Goal: Task Accomplishment & Management: Use online tool/utility

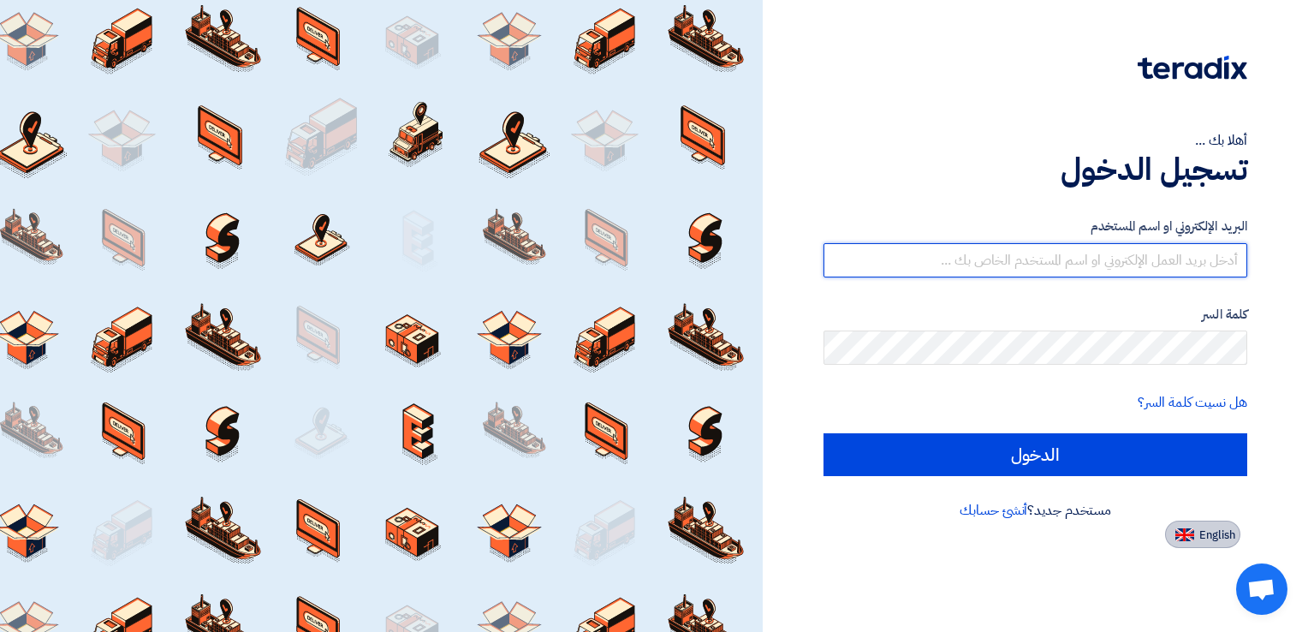
type input "[EMAIL_ADDRESS][DOMAIN_NAME]"
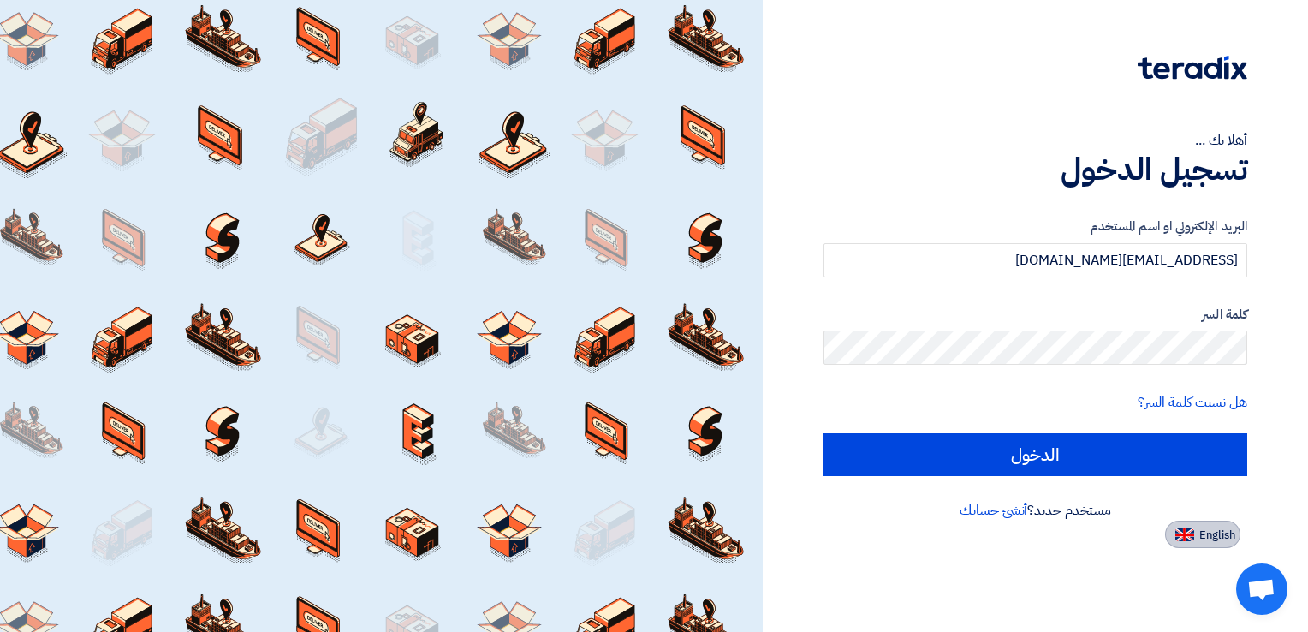
click at [1208, 543] on button "English" at bounding box center [1202, 534] width 75 height 27
type input "Sign in"
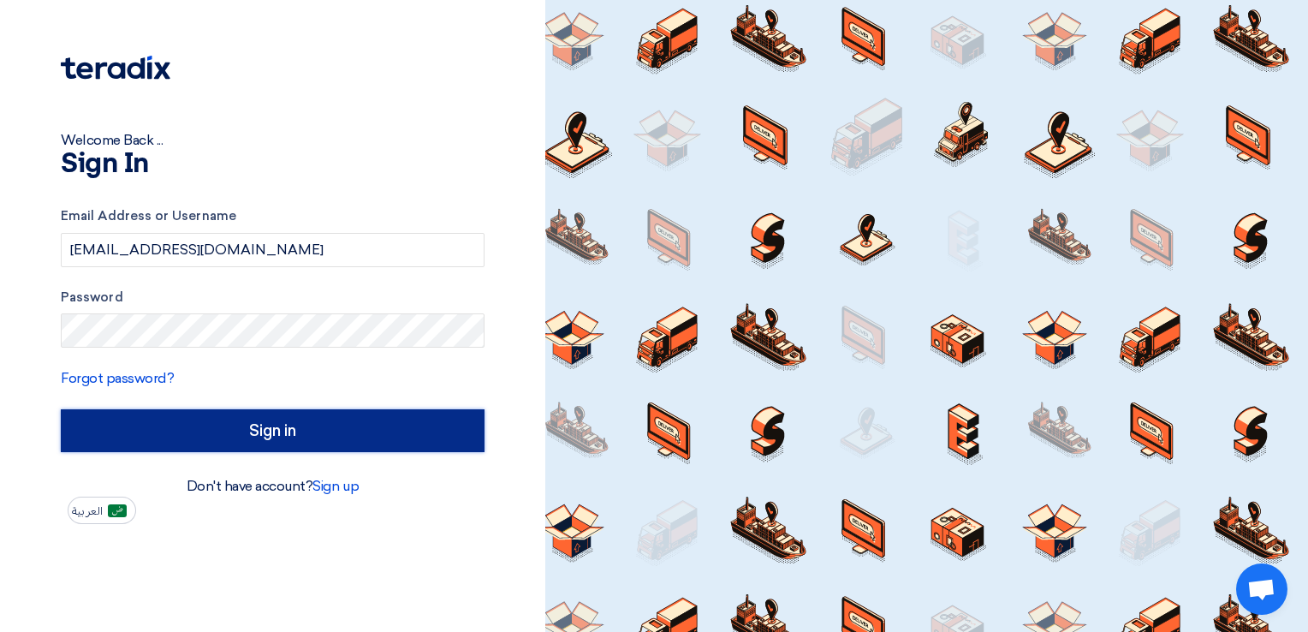
click at [314, 431] on input "Sign in" at bounding box center [273, 430] width 424 height 43
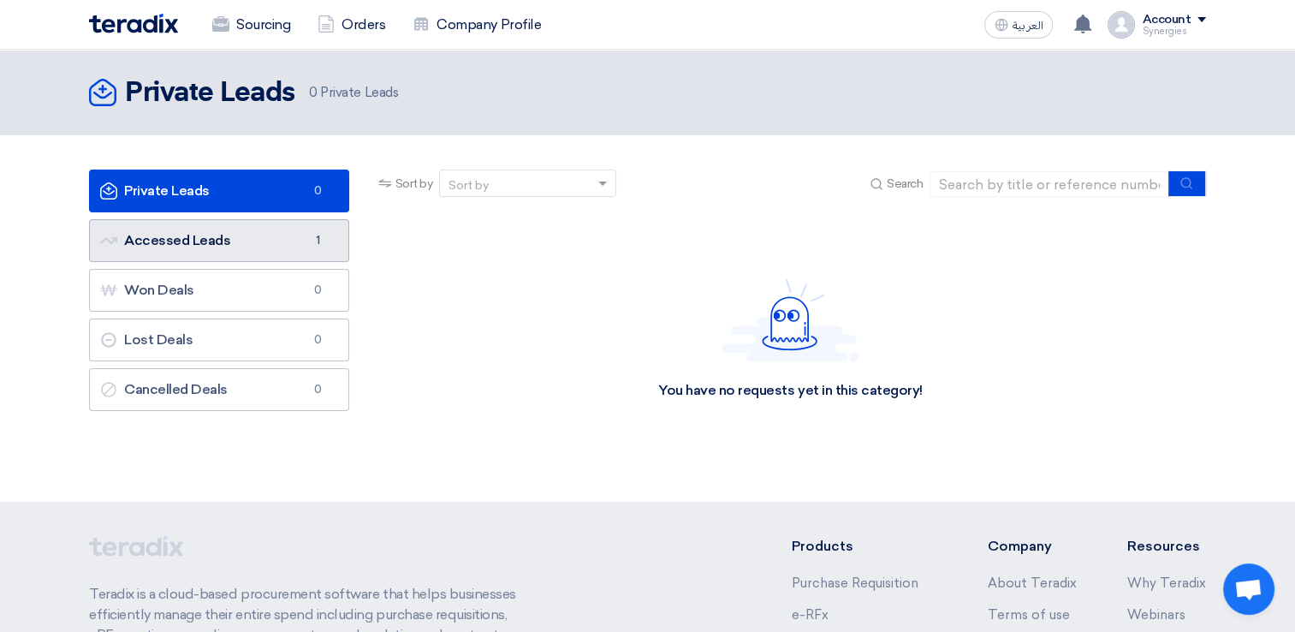
click at [182, 235] on link "Accessed Leads Accessed Leads 1" at bounding box center [219, 240] width 260 height 43
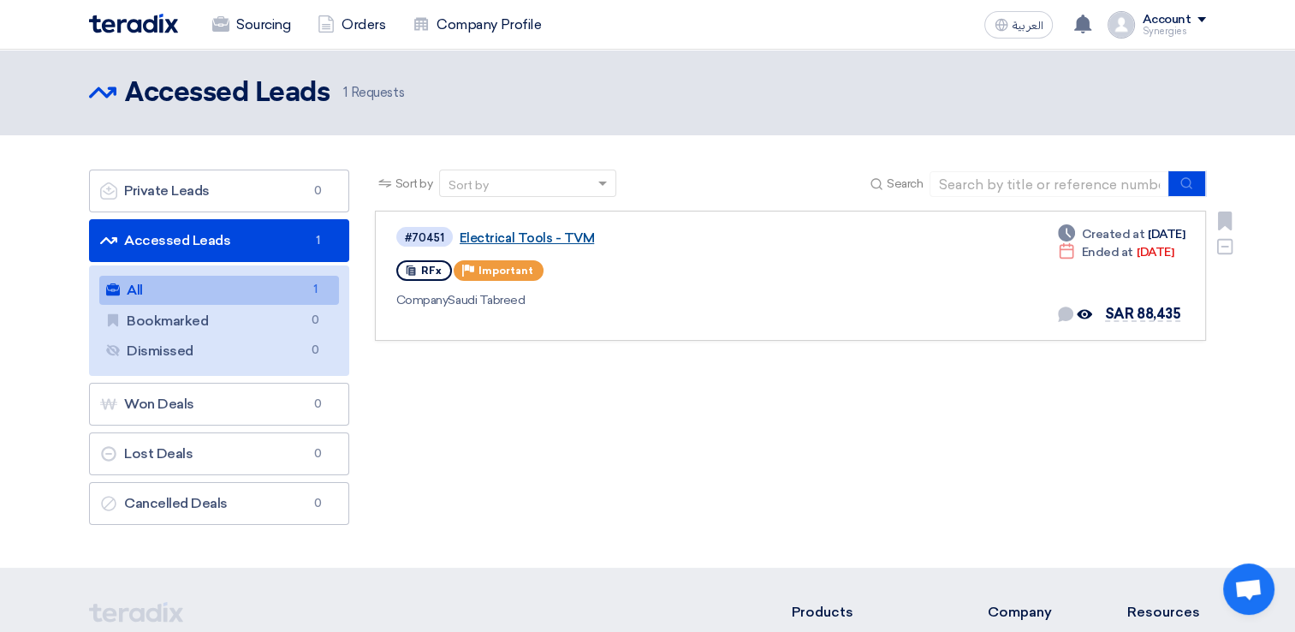
click at [584, 240] on link "Electrical Tools - TVM" at bounding box center [674, 237] width 428 height 15
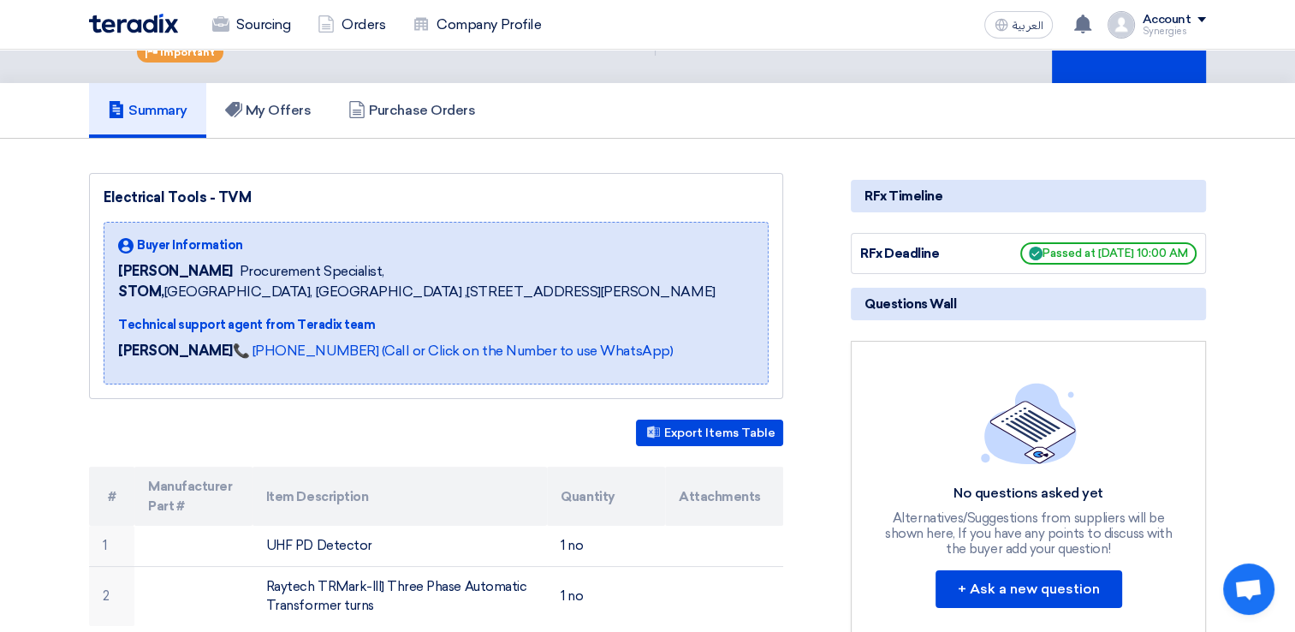
scroll to position [86, 0]
